Goal: Task Accomplishment & Management: Complete application form

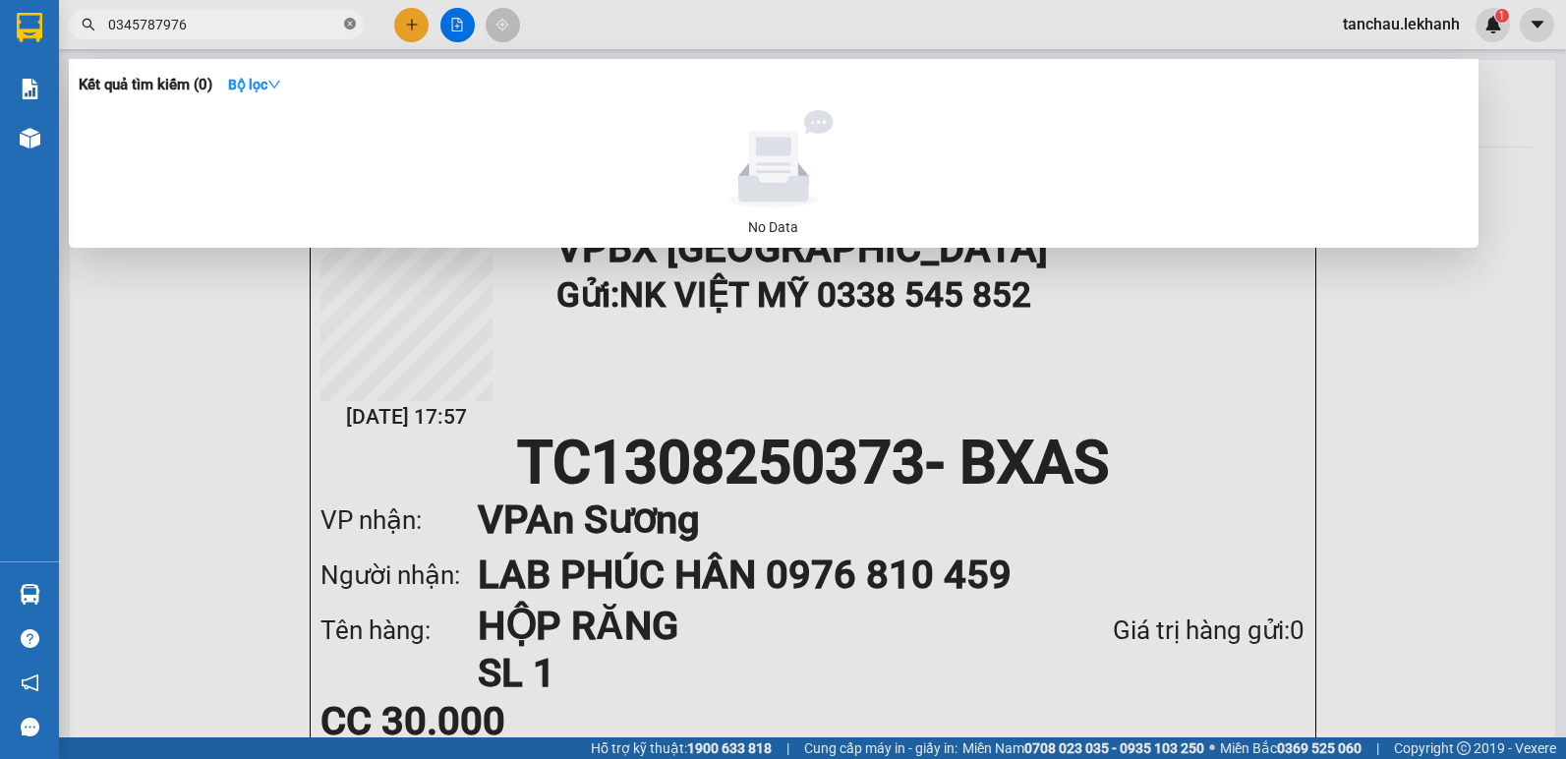
click at [355, 21] on icon "close-circle" at bounding box center [350, 24] width 12 height 12
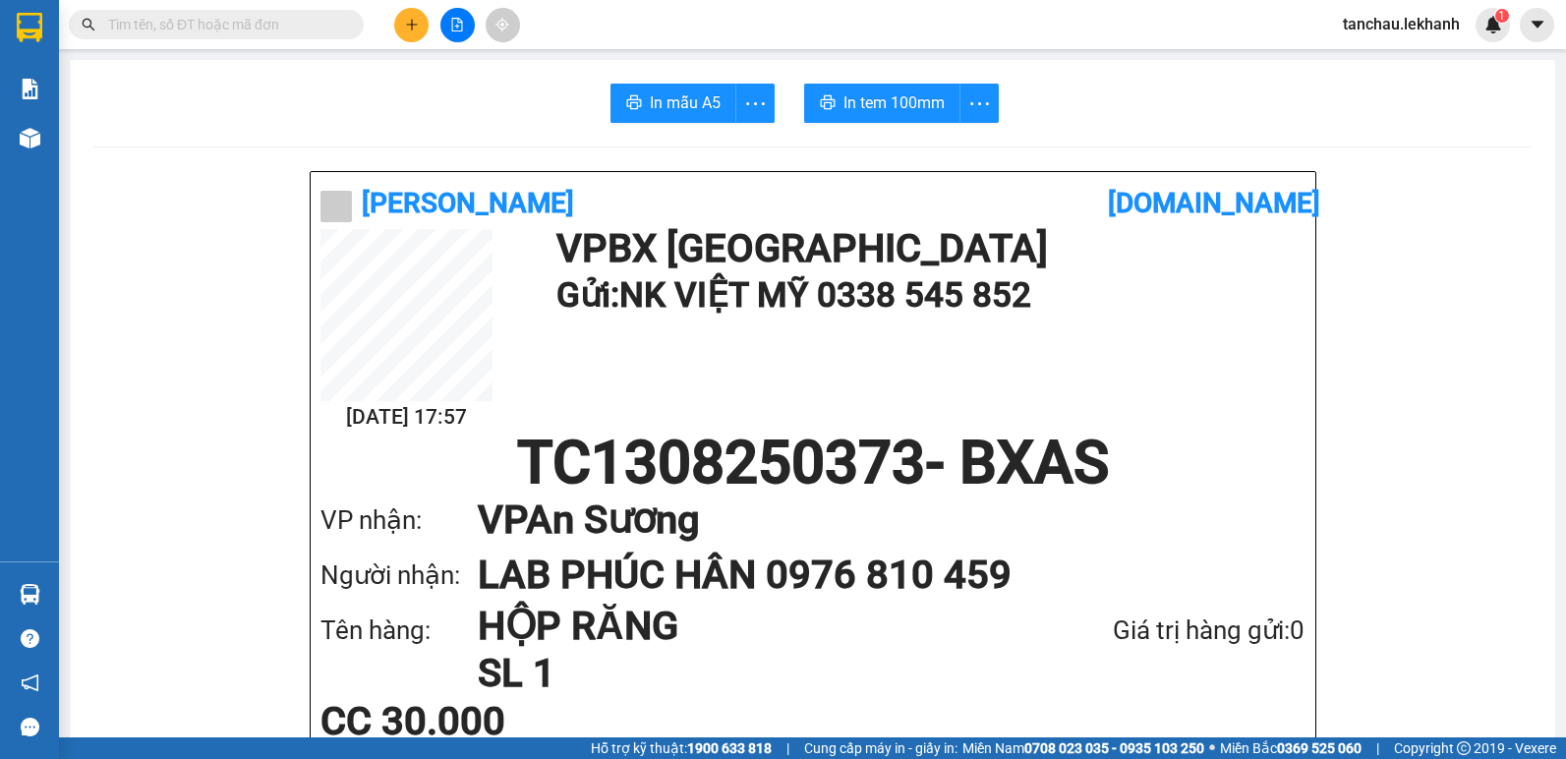
click at [305, 31] on input "text" at bounding box center [224, 25] width 232 height 22
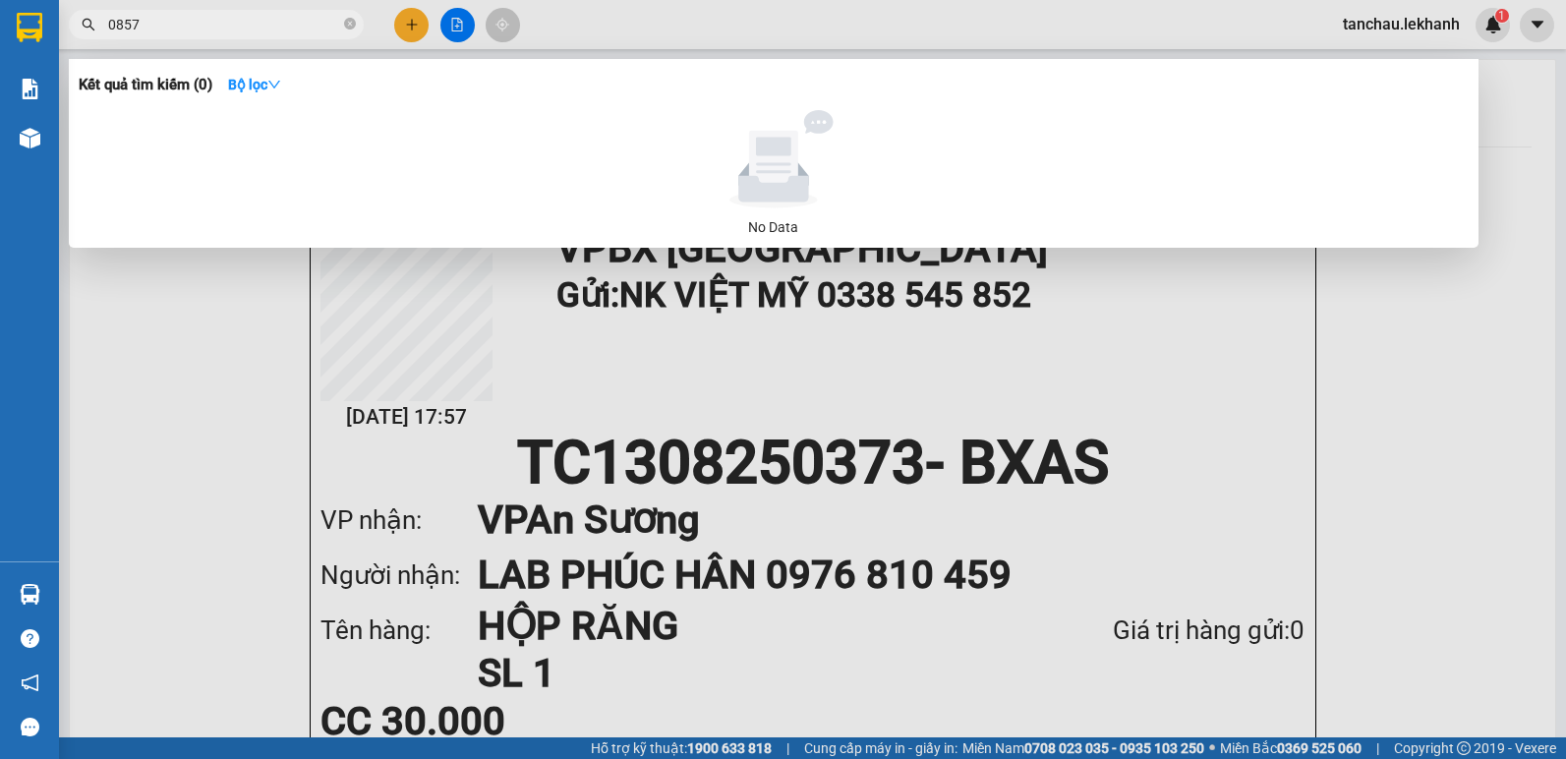
click at [1191, 281] on div at bounding box center [783, 379] width 1566 height 759
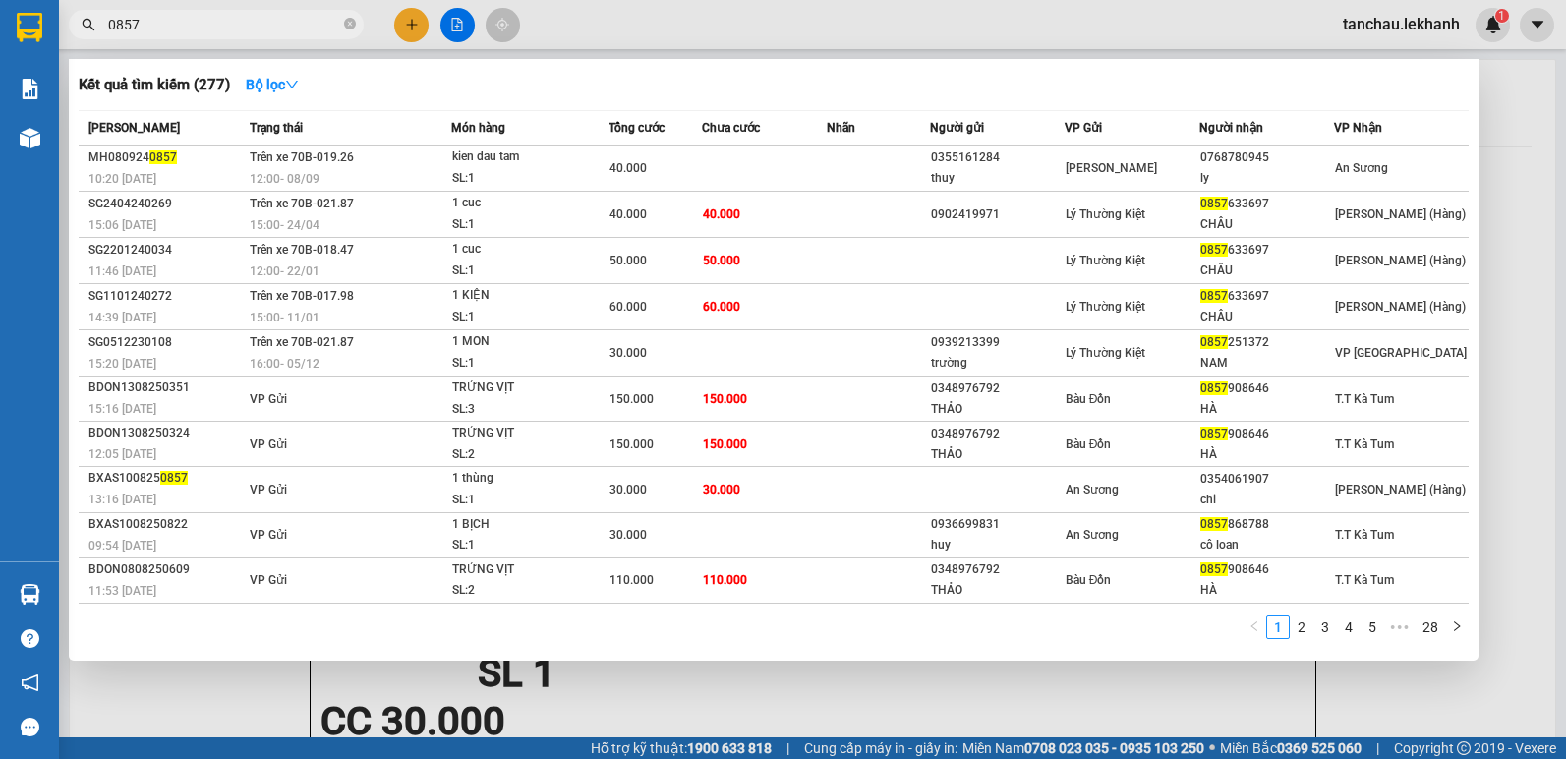
click at [177, 24] on input "0857" at bounding box center [224, 25] width 232 height 22
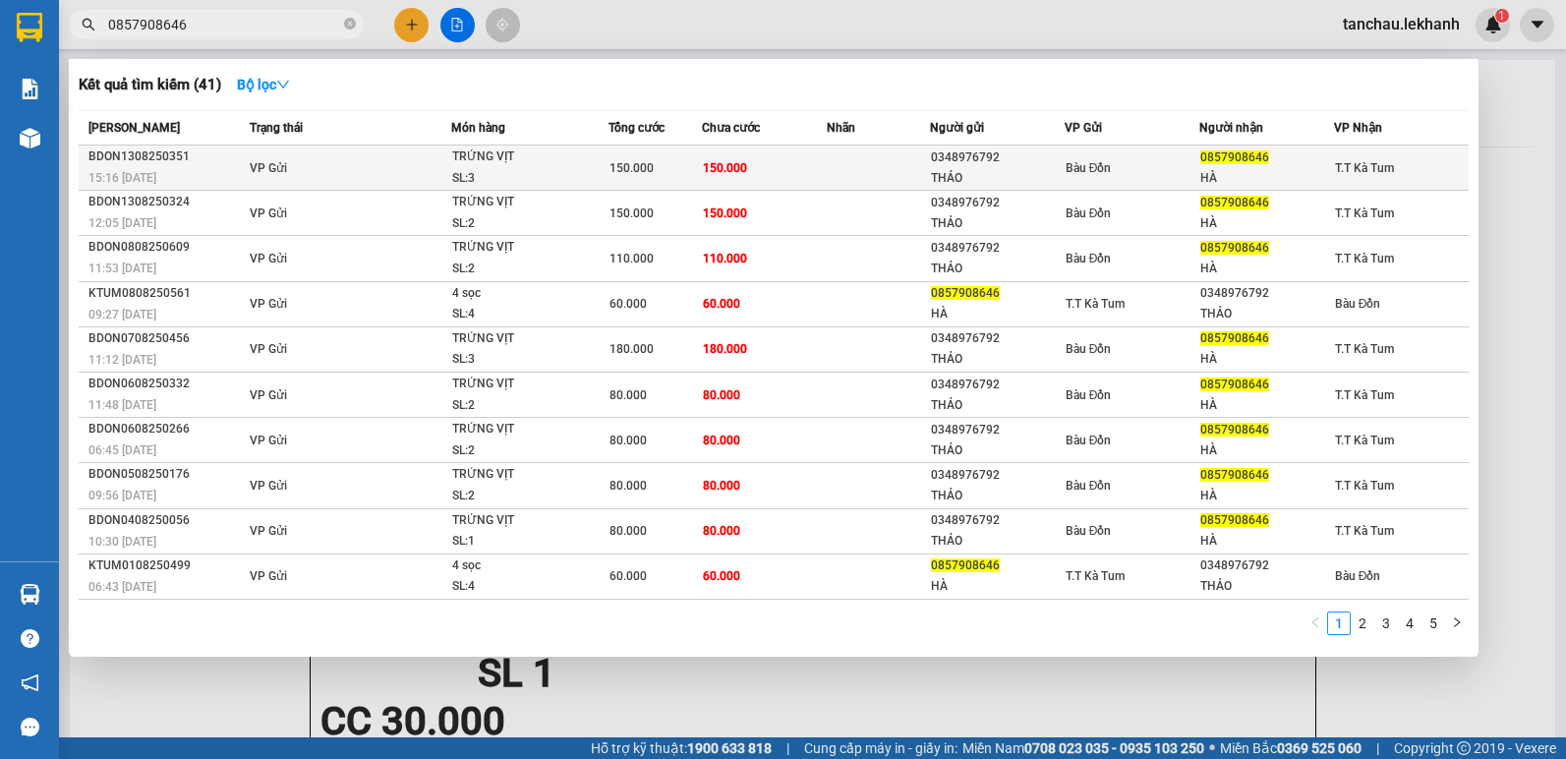
type input "0857908646"
click at [843, 176] on td at bounding box center [877, 167] width 103 height 45
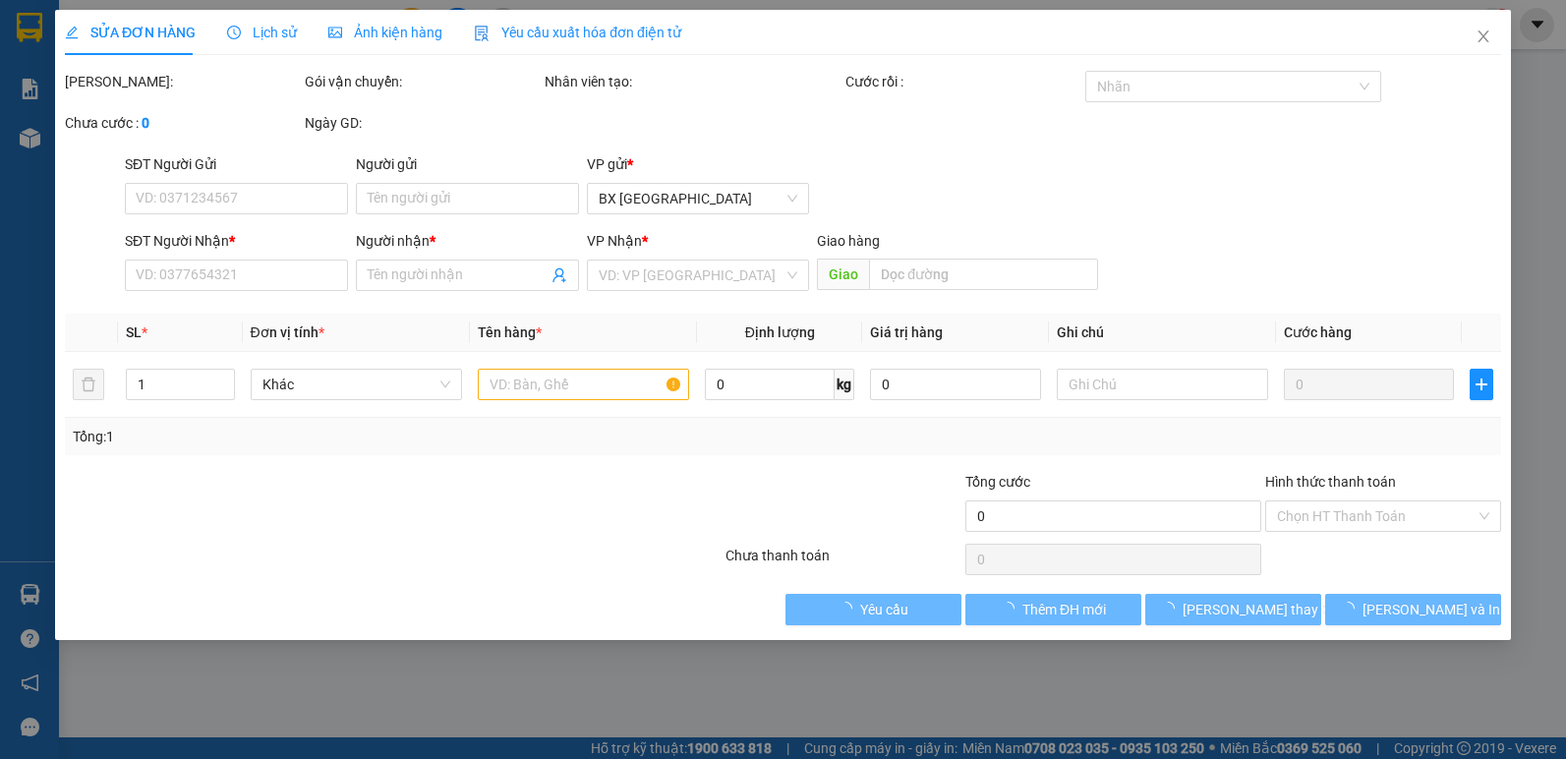
type input "0348976792"
type input "THẢO"
type input "0857908646"
type input "HÀ"
type input "150.000"
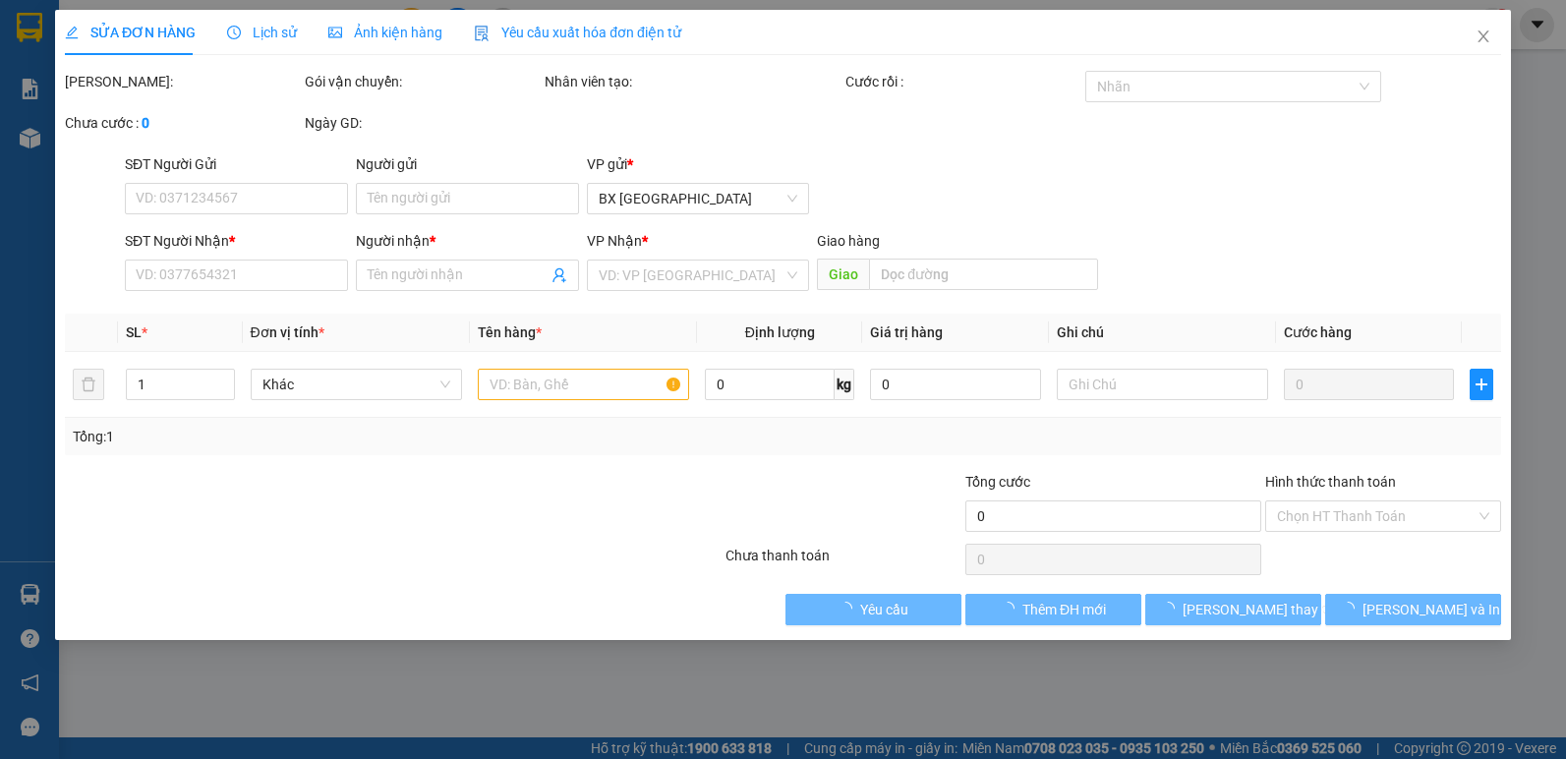
type input "150.000"
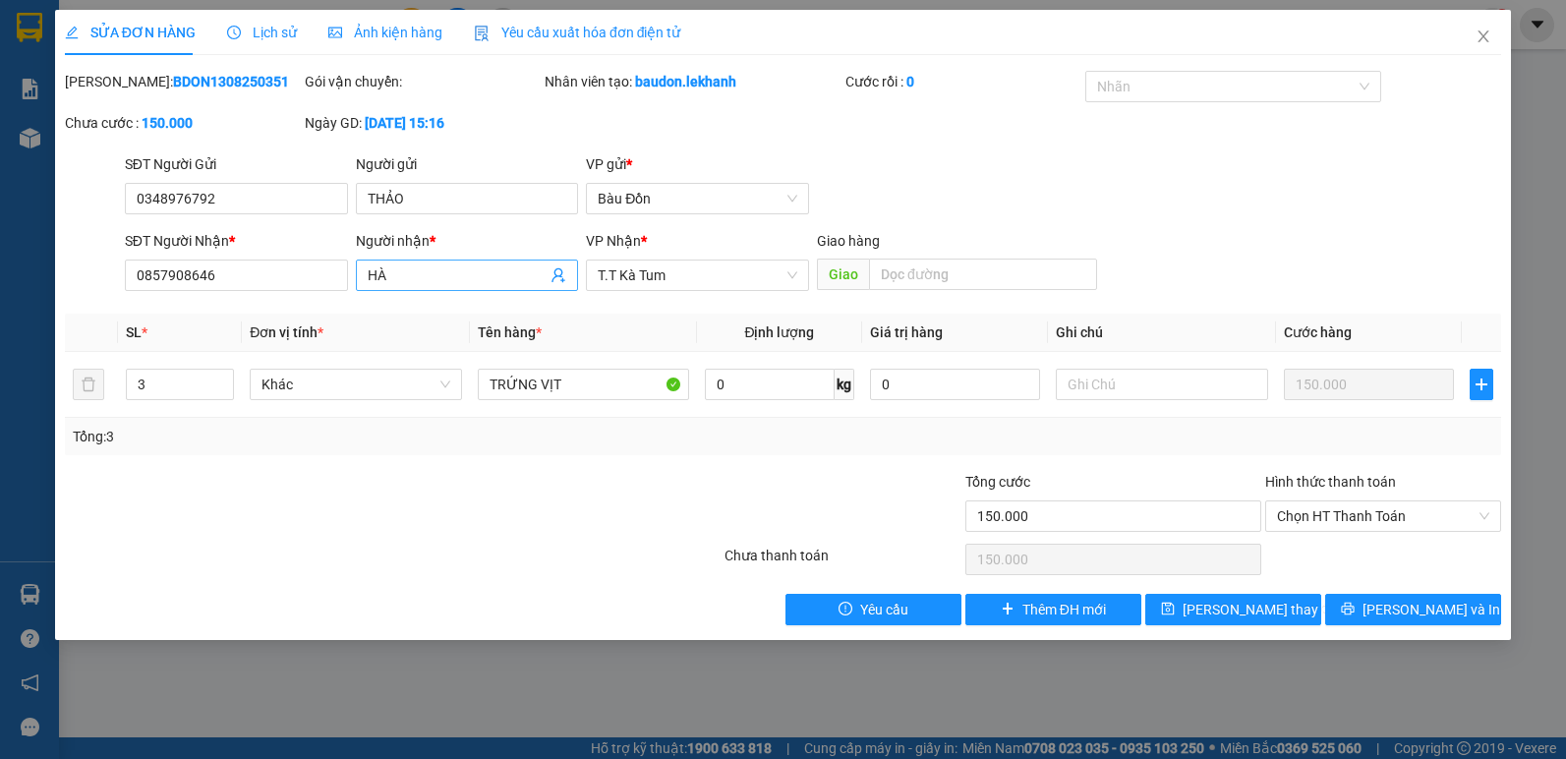
click at [461, 268] on input "HÀ" at bounding box center [458, 275] width 180 height 22
click at [575, 503] on div at bounding box center [603, 505] width 240 height 69
